Goal: Task Accomplishment & Management: Use online tool/utility

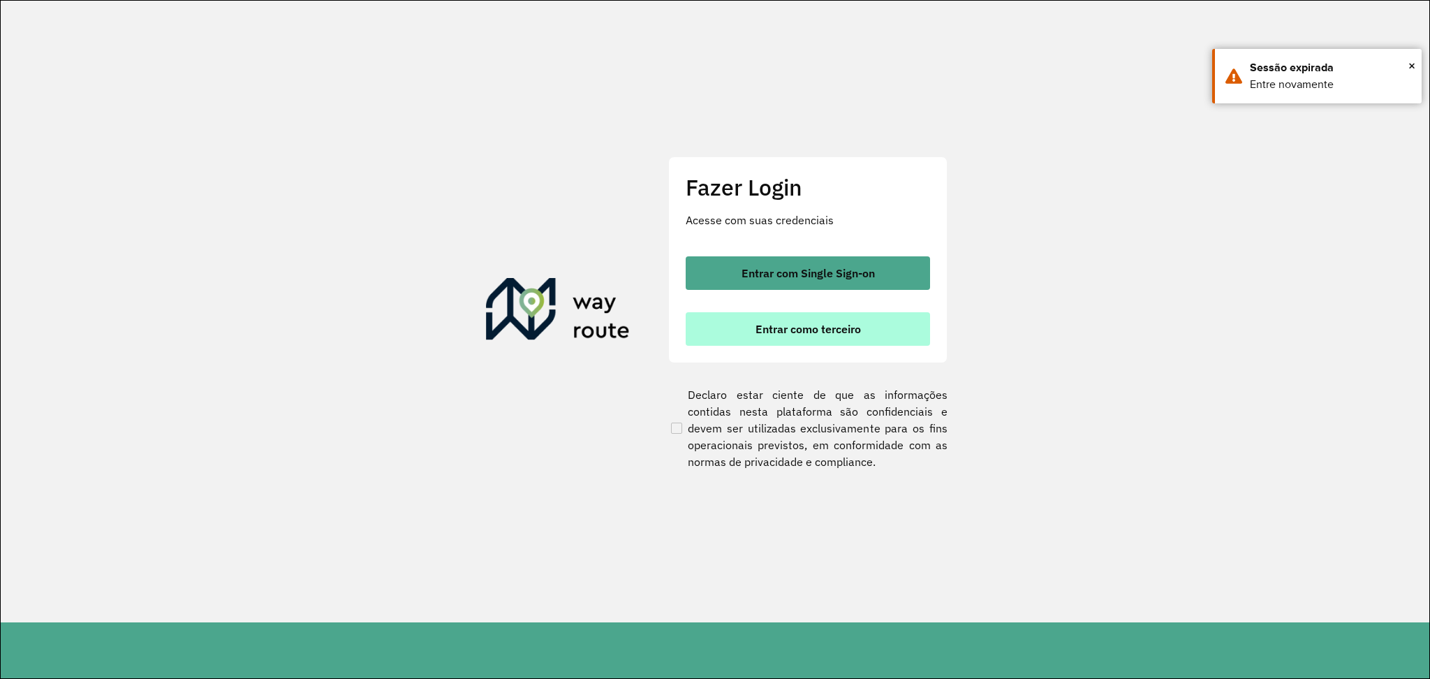
click at [779, 319] on button "Entrar como terceiro" at bounding box center [808, 329] width 244 height 34
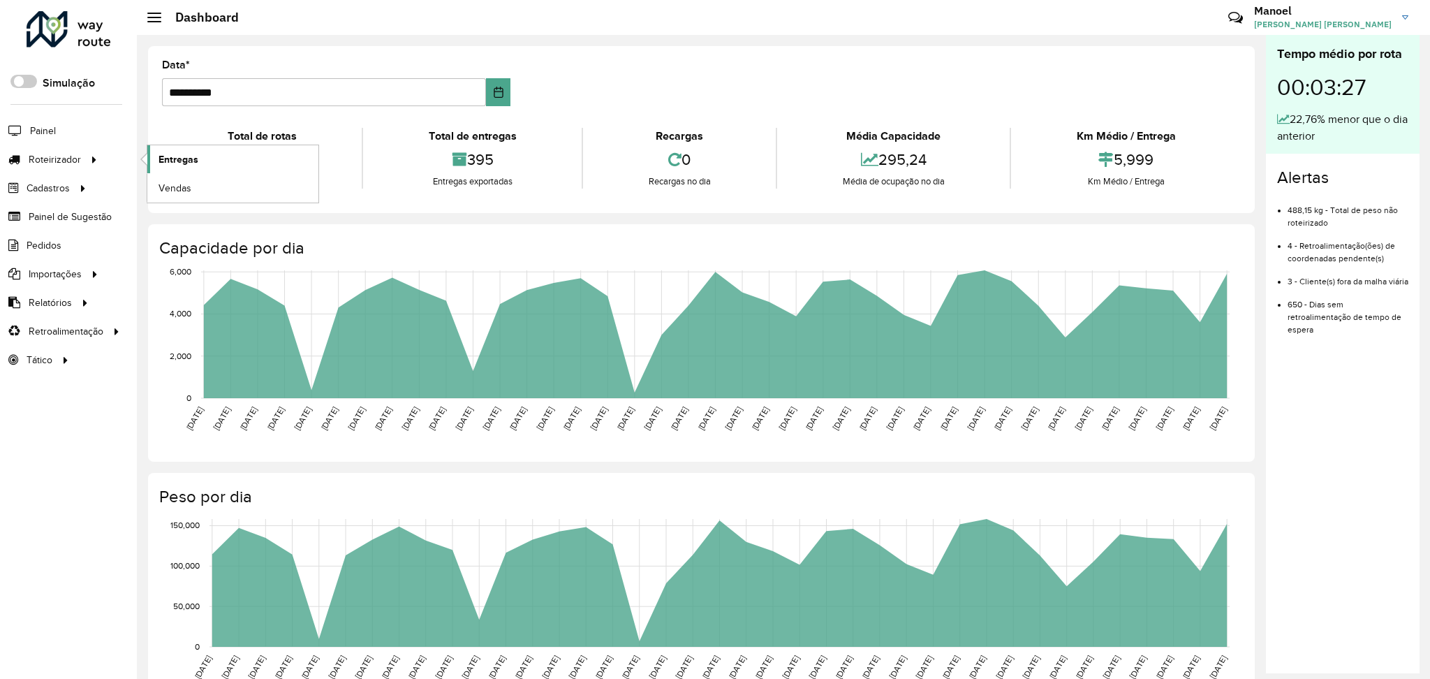
click at [187, 165] on span "Entregas" at bounding box center [179, 159] width 40 height 15
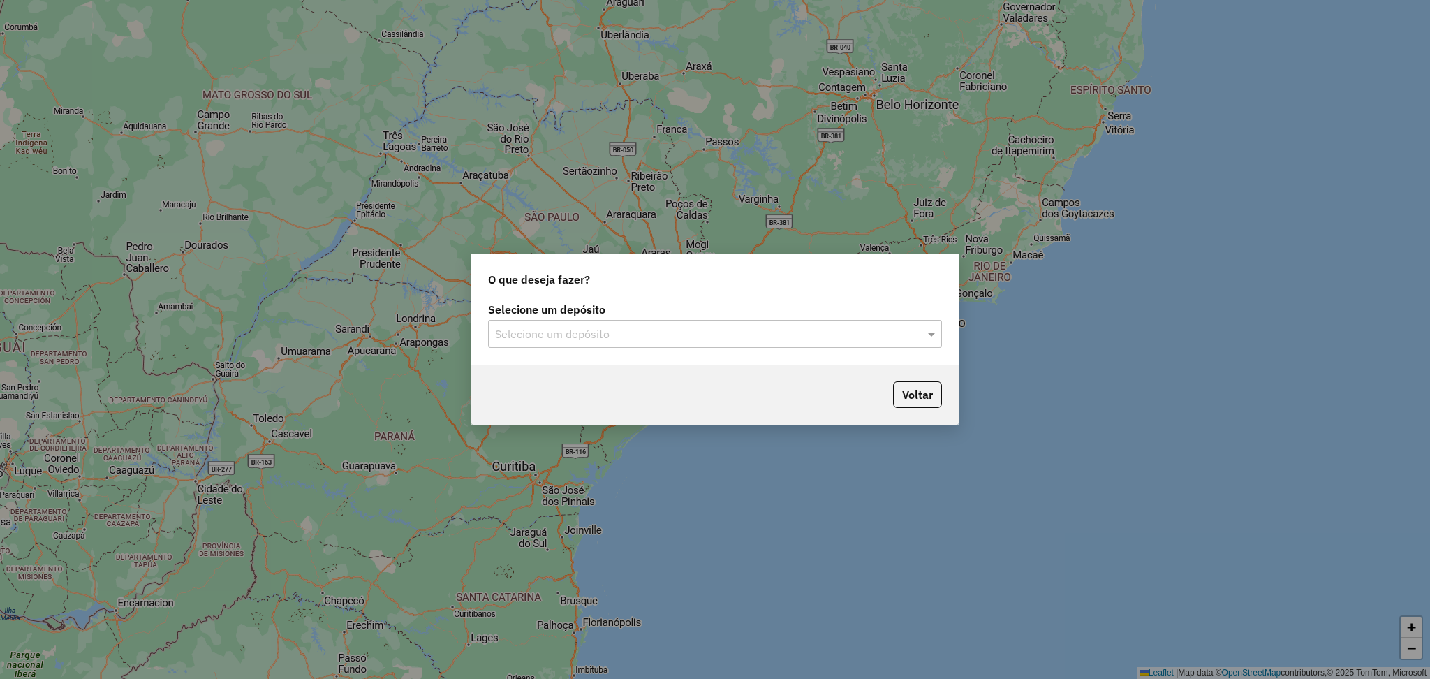
drag, startPoint x: 601, startPoint y: 323, endPoint x: 577, endPoint y: 351, distance: 36.7
click at [600, 324] on div "Selecione um depósito" at bounding box center [715, 334] width 454 height 28
click at [546, 368] on span "DISFROTA" at bounding box center [520, 374] width 52 height 12
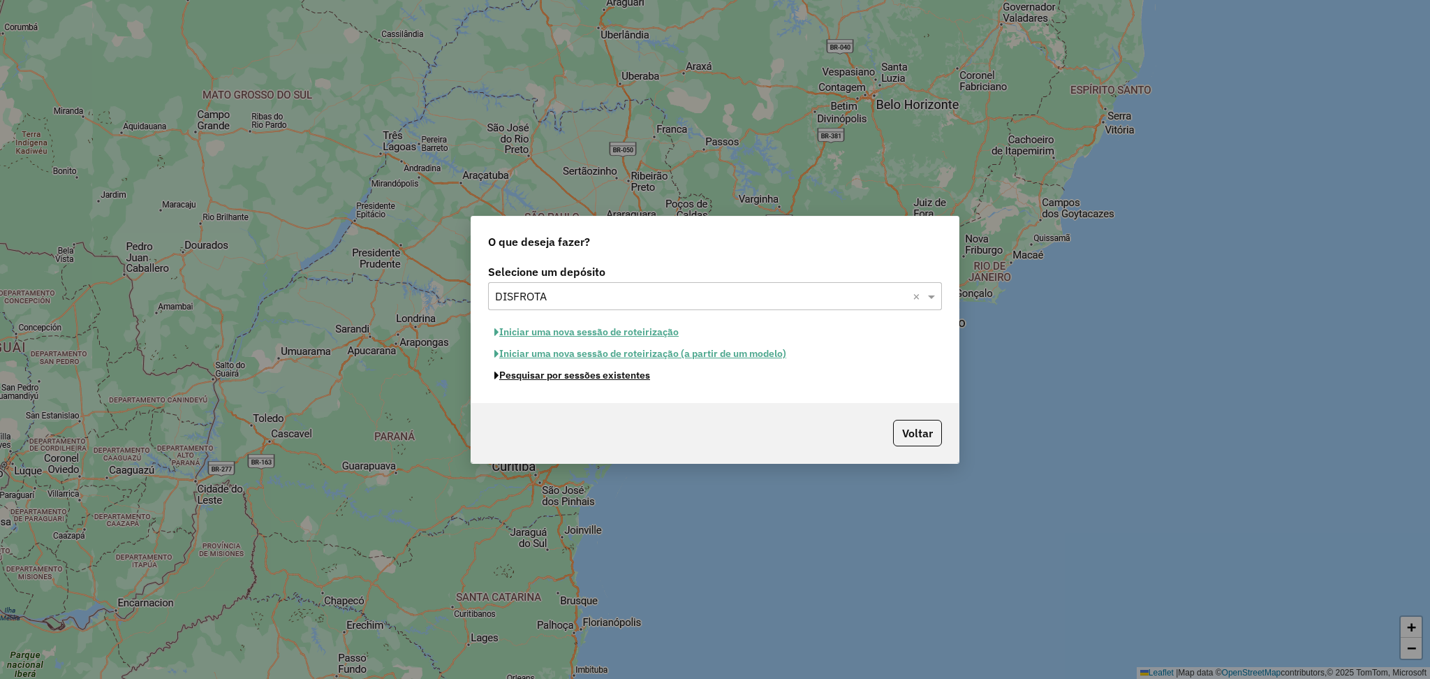
click at [534, 379] on button "Pesquisar por sessões existentes" at bounding box center [572, 376] width 168 height 22
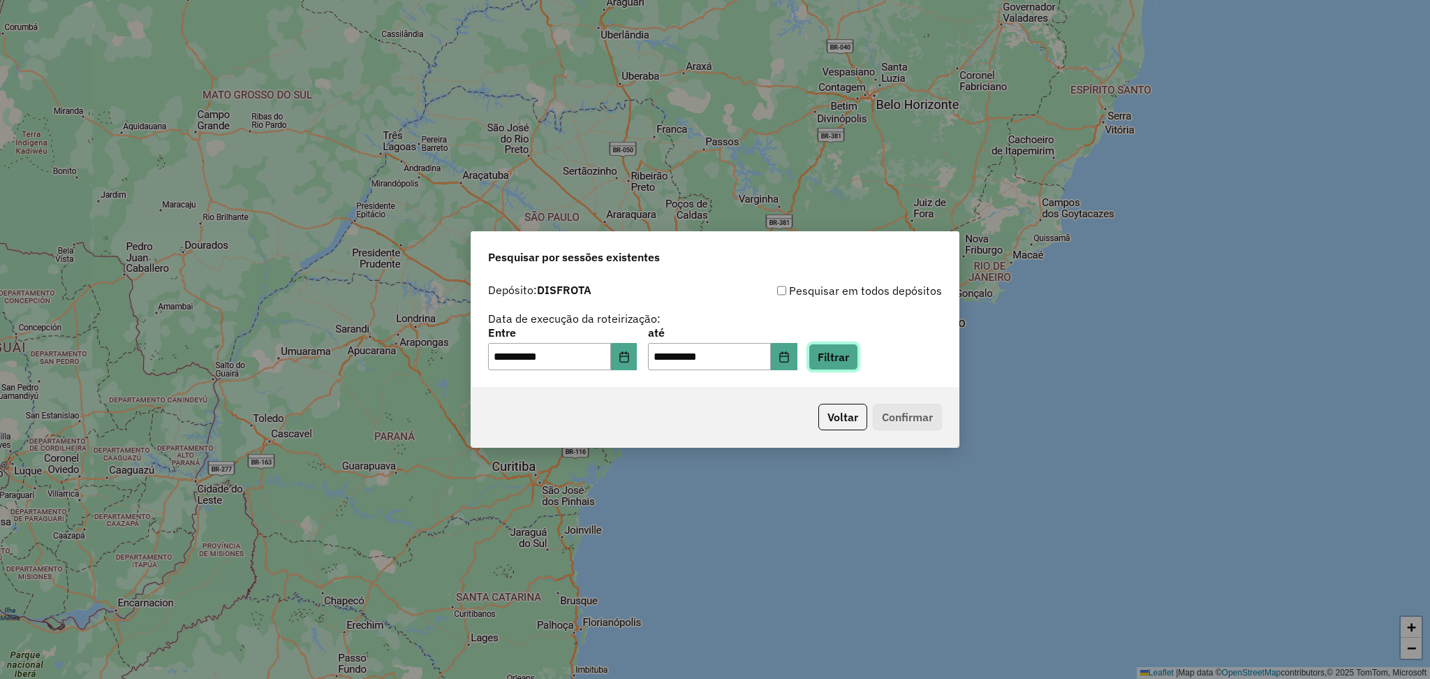
click at [858, 353] on button "Filtrar" at bounding box center [834, 357] width 50 height 27
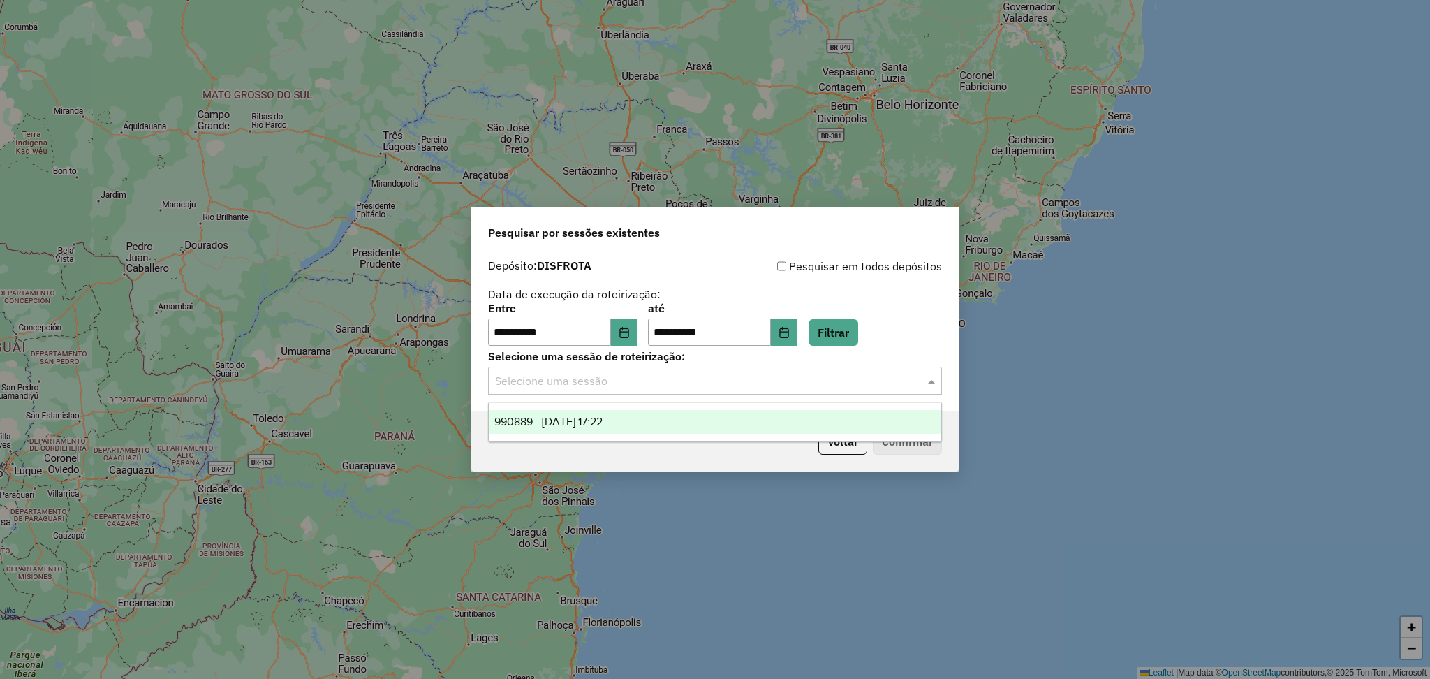
click at [544, 385] on input "text" at bounding box center [701, 381] width 412 height 17
click at [553, 420] on span "990889 - 19/08/2025 17:22" at bounding box center [548, 421] width 108 height 12
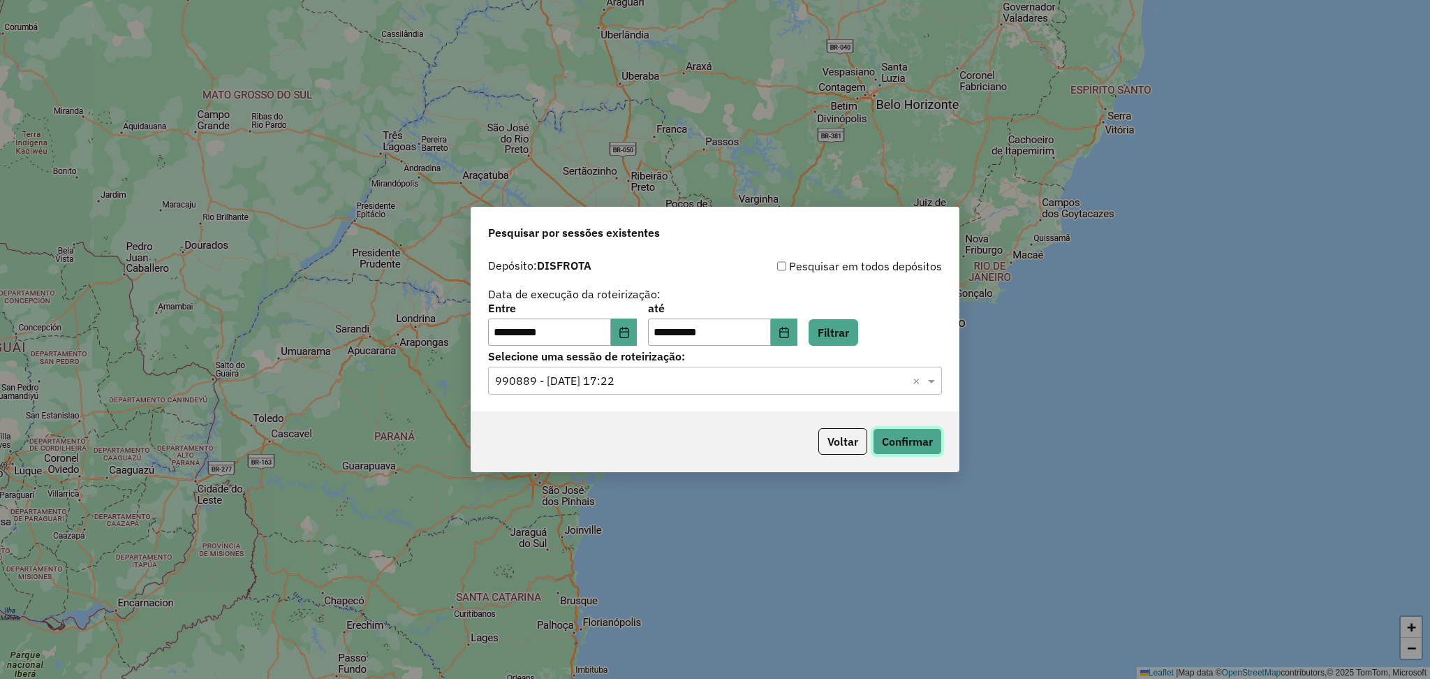
click at [900, 443] on button "Confirmar" at bounding box center [907, 441] width 69 height 27
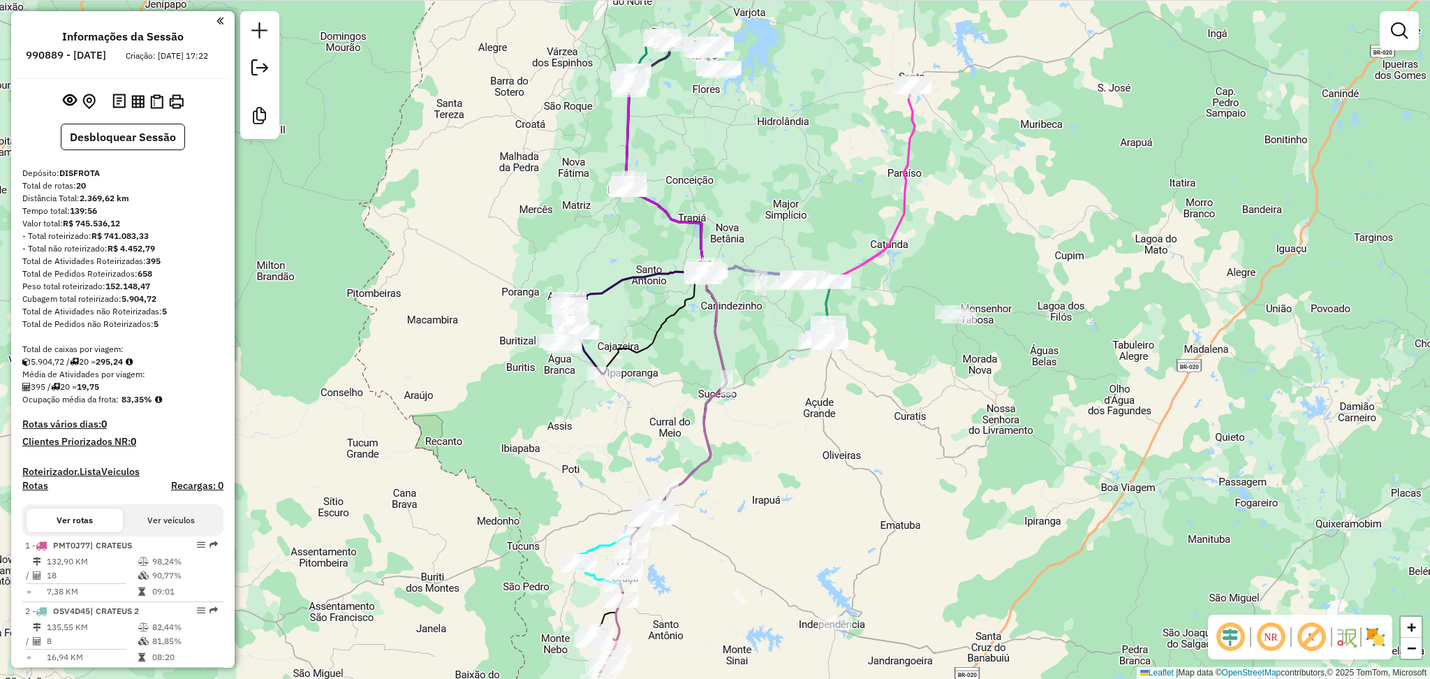
drag, startPoint x: 873, startPoint y: 502, endPoint x: 862, endPoint y: 400, distance: 102.6
click at [862, 401] on div "Janela de atendimento Grade de atendimento Capacidade Transportadoras Veículos …" at bounding box center [715, 339] width 1430 height 679
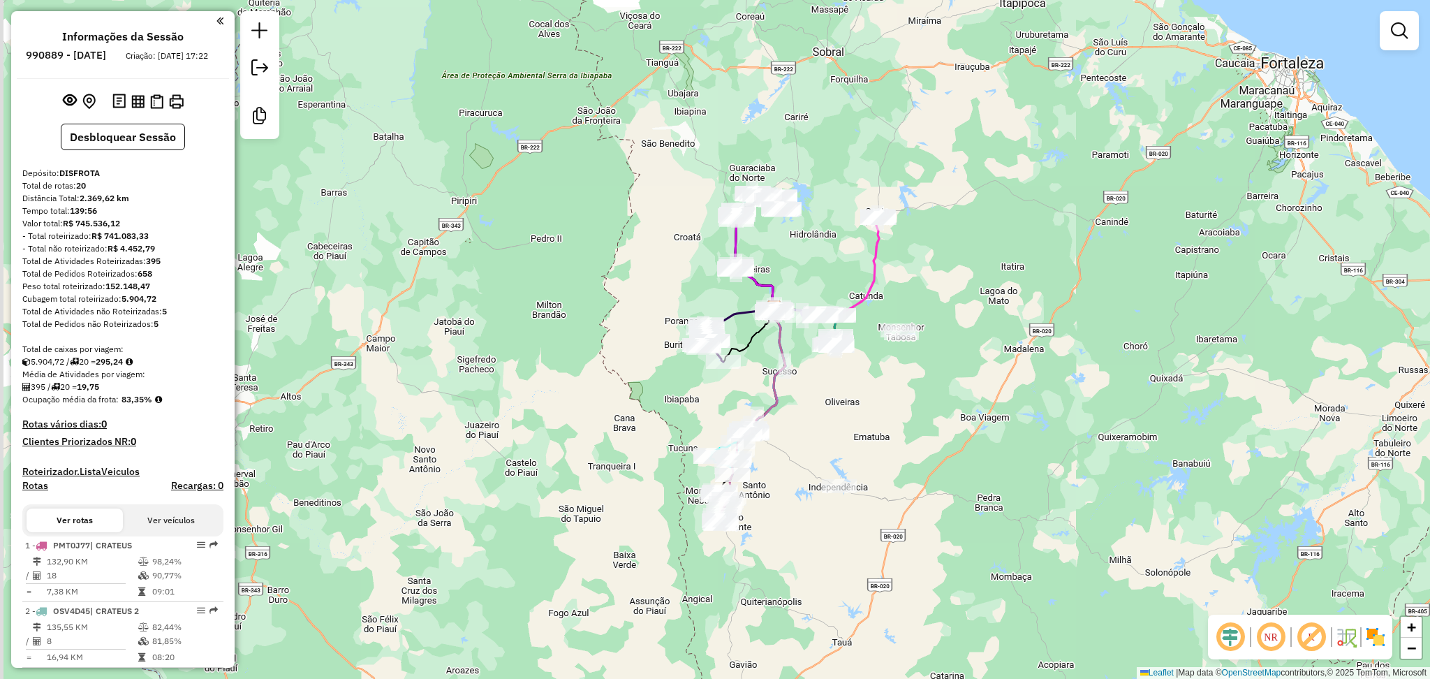
drag, startPoint x: 802, startPoint y: 446, endPoint x: 818, endPoint y: 425, distance: 26.0
click at [817, 425] on div "Janela de atendimento Grade de atendimento Capacidade Transportadoras Veículos …" at bounding box center [715, 339] width 1430 height 679
